Goal: Task Accomplishment & Management: Complete application form

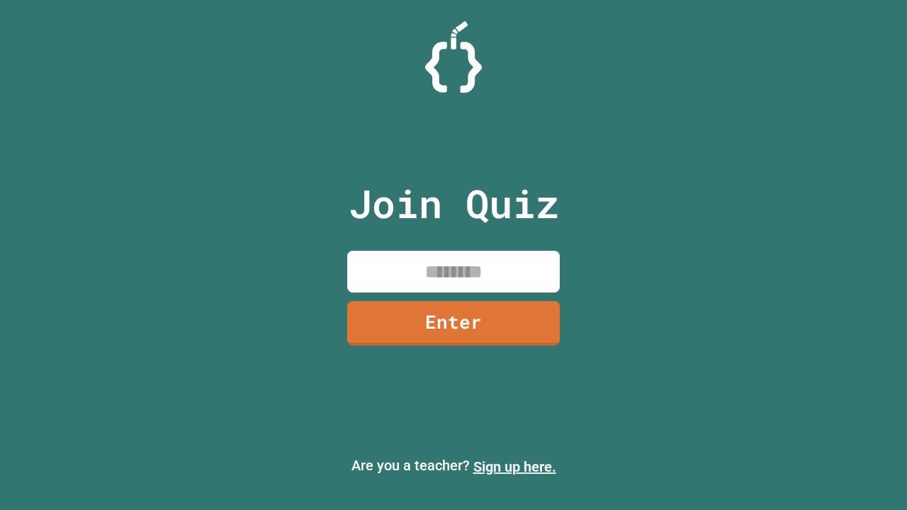
click at [514, 467] on link "Sign up here." at bounding box center [514, 466] width 83 height 17
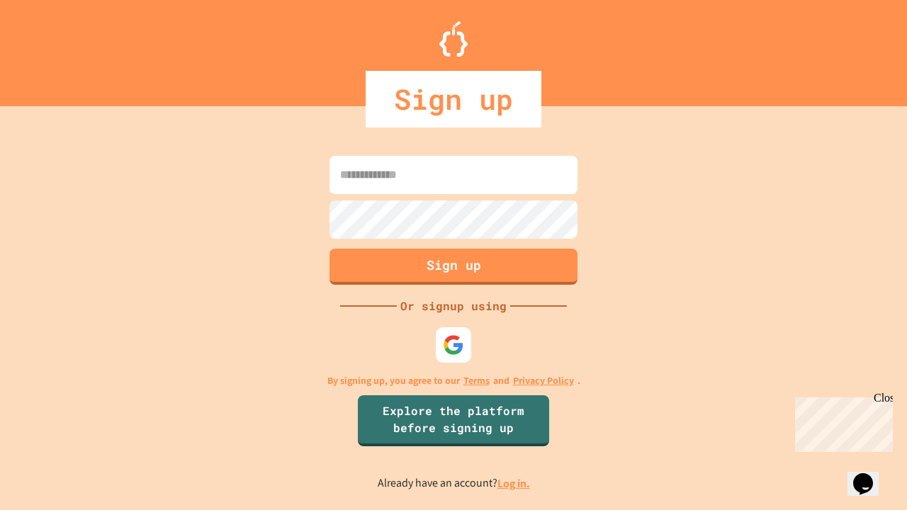
click at [514, 483] on link "Log in." at bounding box center [513, 483] width 33 height 15
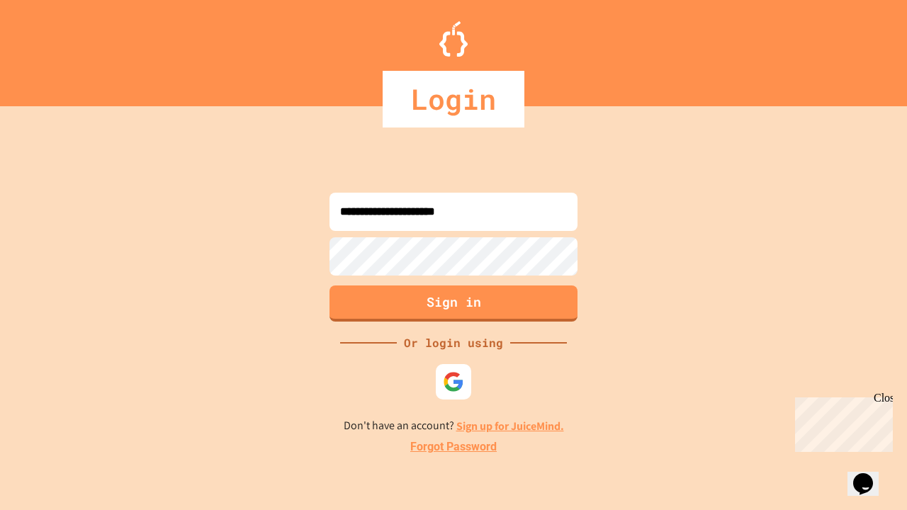
type input "**********"
